Goal: Check status: Check status

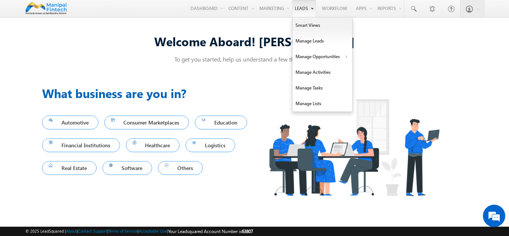
click at [303, 6] on link "Leads" at bounding box center [304, 8] width 24 height 17
click at [306, 44] on link "Manage Leads" at bounding box center [323, 41] width 60 height 16
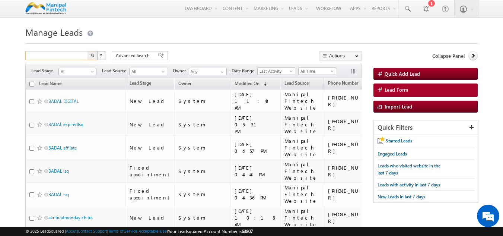
click at [45, 54] on input "text" at bounding box center [57, 55] width 64 height 9
paste input "9390187840"
type input "9390187840"
